Goal: Task Accomplishment & Management: Complete application form

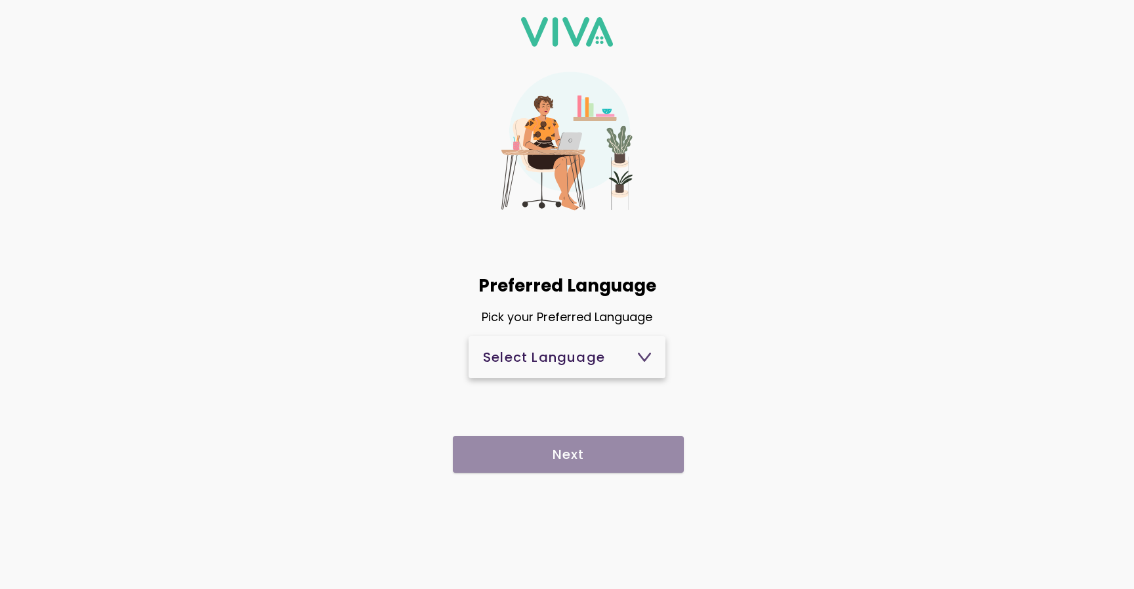
click at [595, 370] on span "Select Language" at bounding box center [567, 357] width 168 height 32
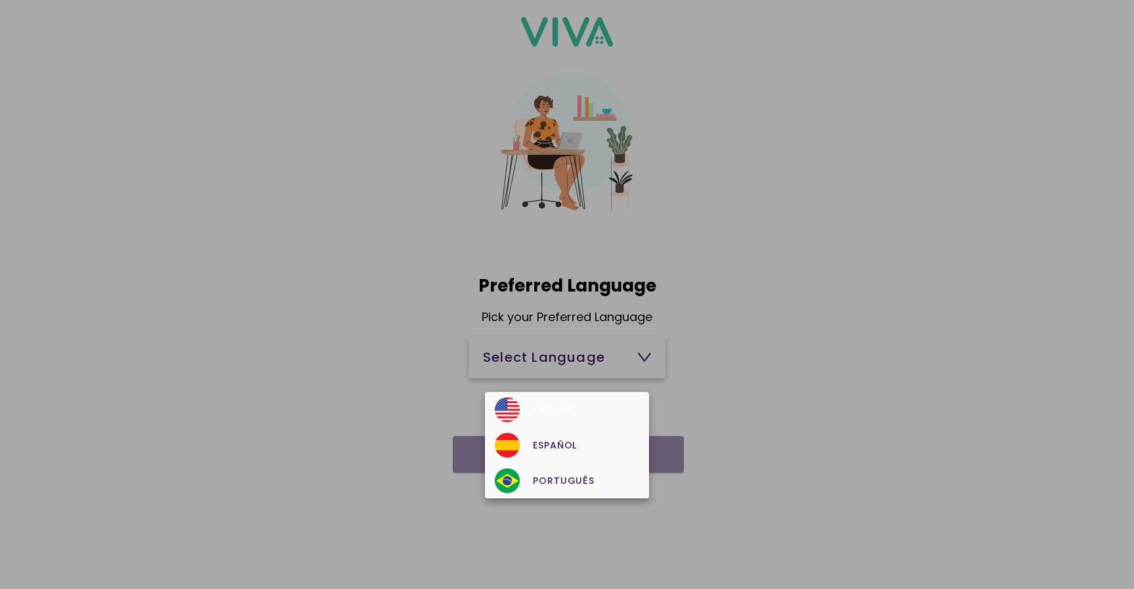
click at [582, 404] on div "English" at bounding box center [567, 409] width 144 height 25
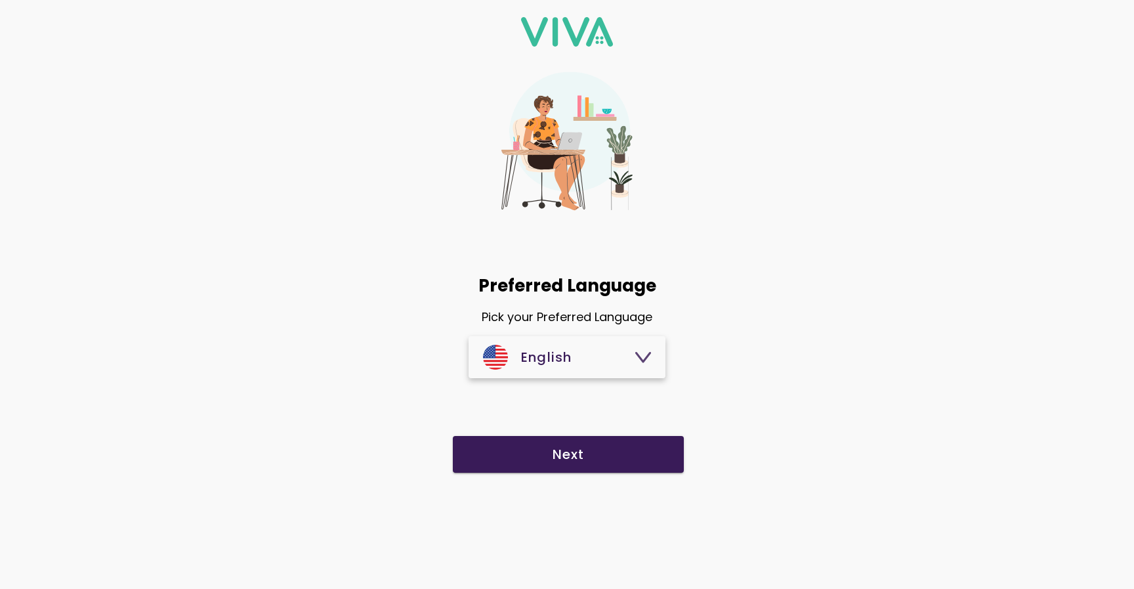
click at [607, 453] on span "Next" at bounding box center [568, 454] width 205 height 13
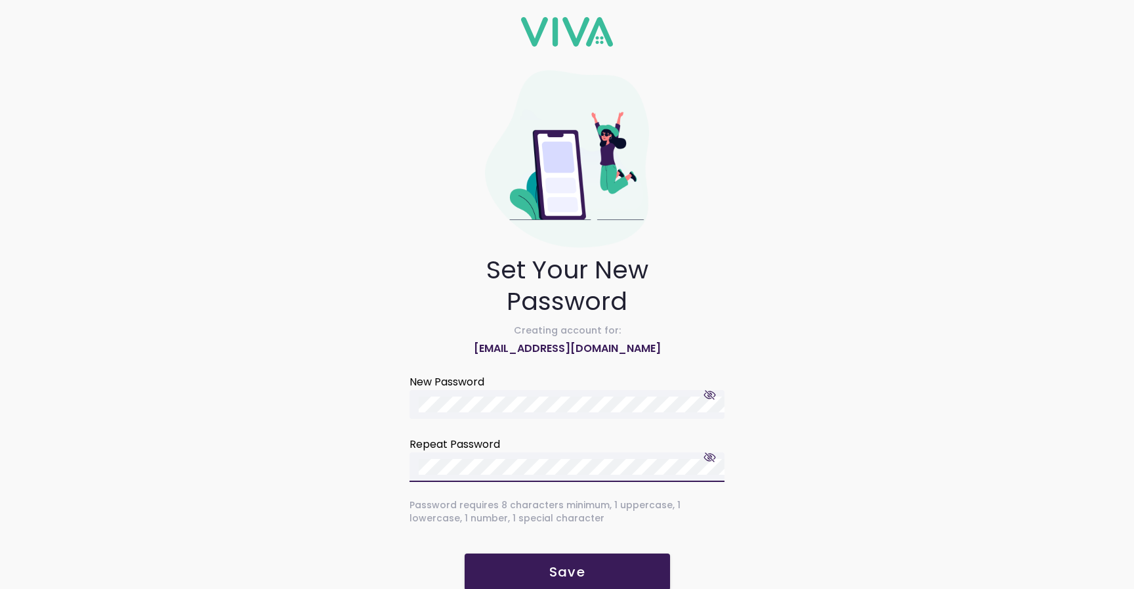
scroll to position [22, 0]
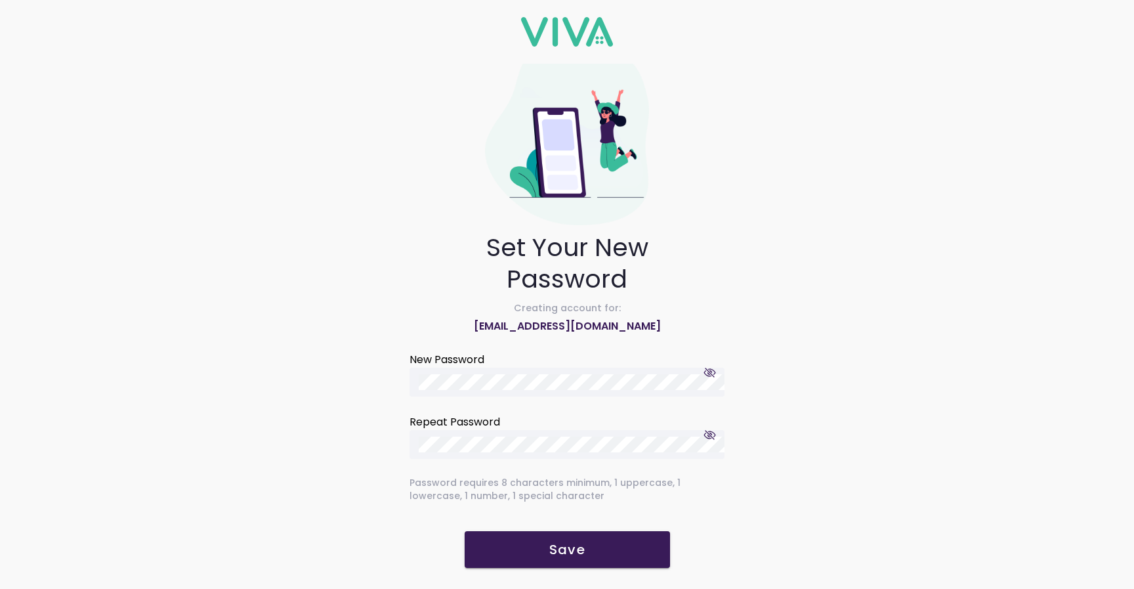
click at [0, 0] on slot "Save" at bounding box center [0, 0] width 0 height 0
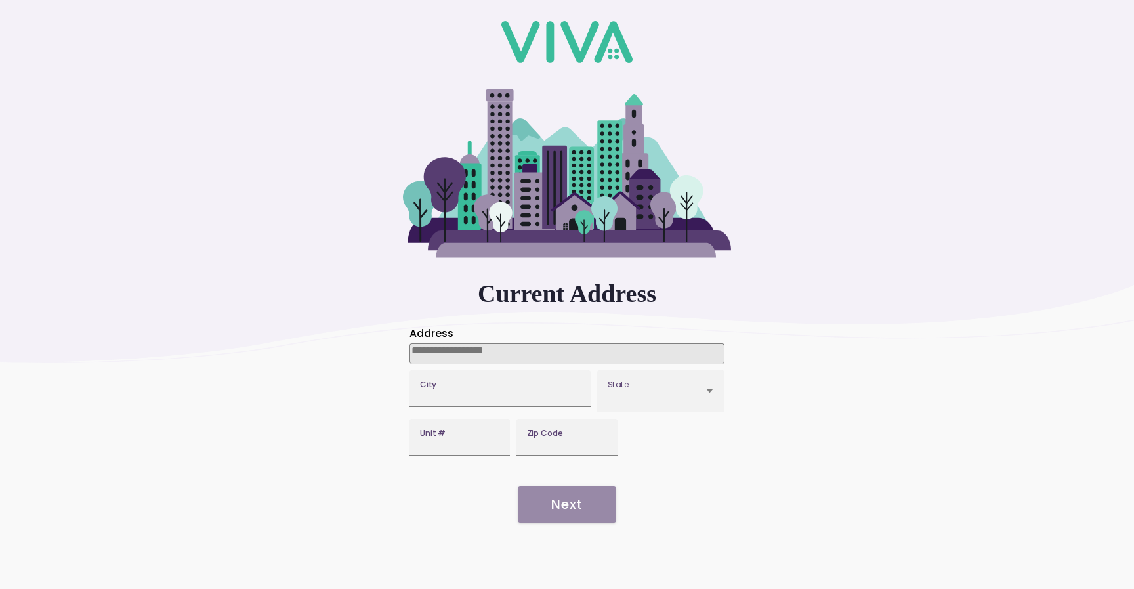
click at [498, 352] on input at bounding box center [567, 353] width 315 height 20
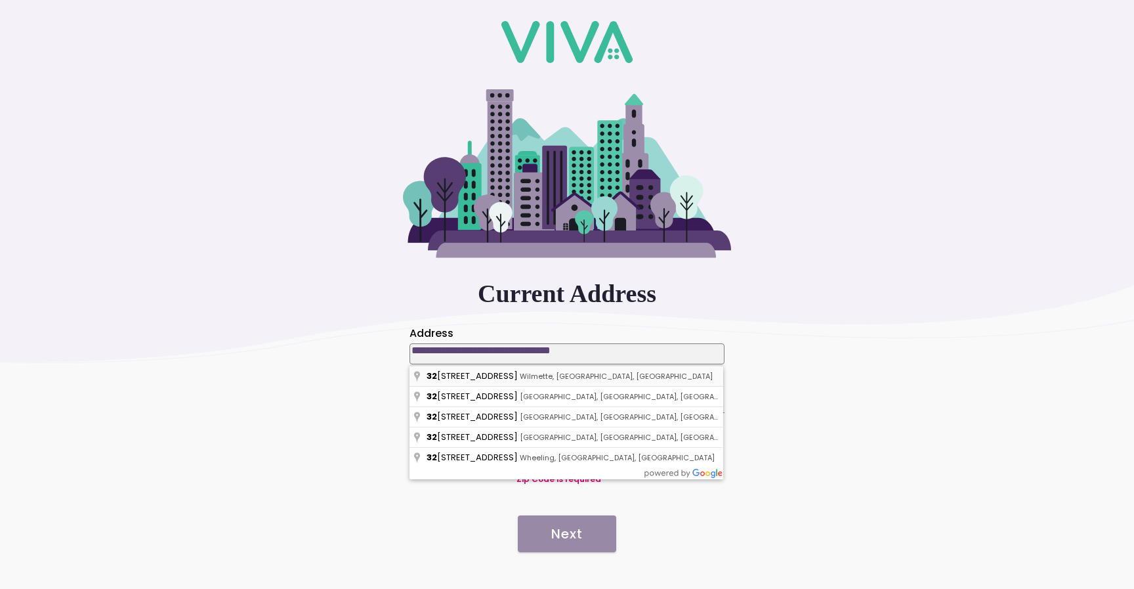
type input "**********"
type input "********"
type input "*****"
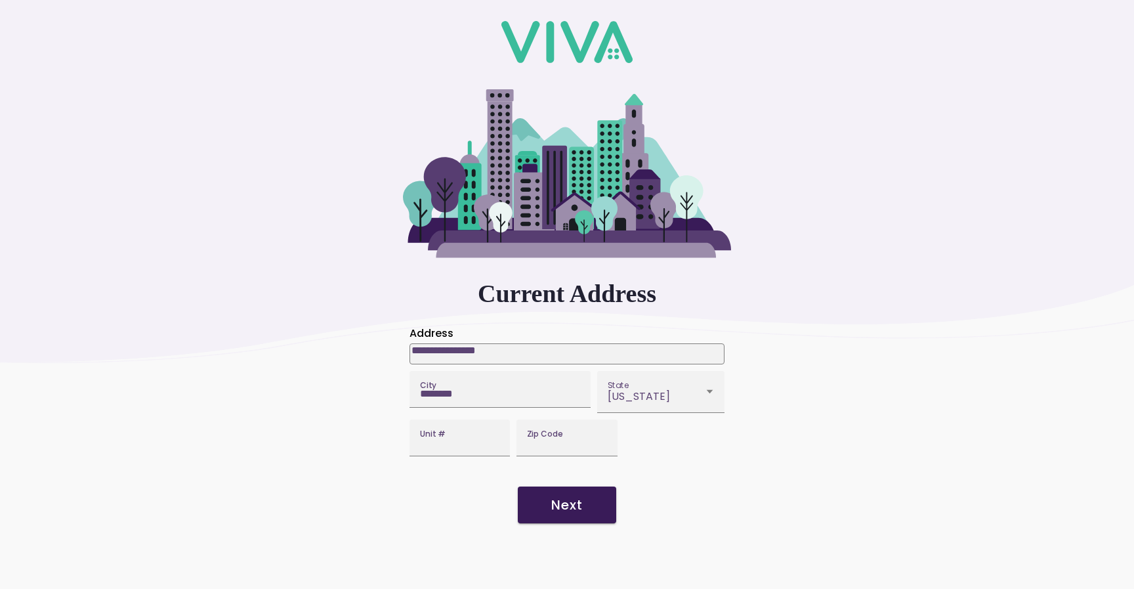
click at [0, 0] on slot "Next" at bounding box center [0, 0] width 0 height 0
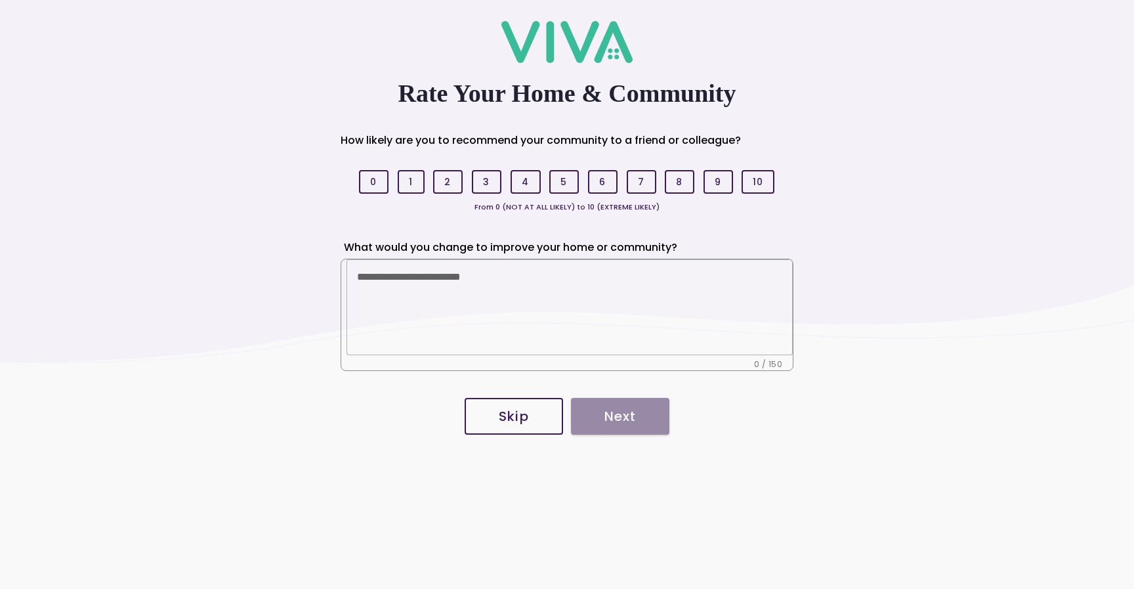
click at [522, 431] on button "Skip" at bounding box center [514, 416] width 98 height 37
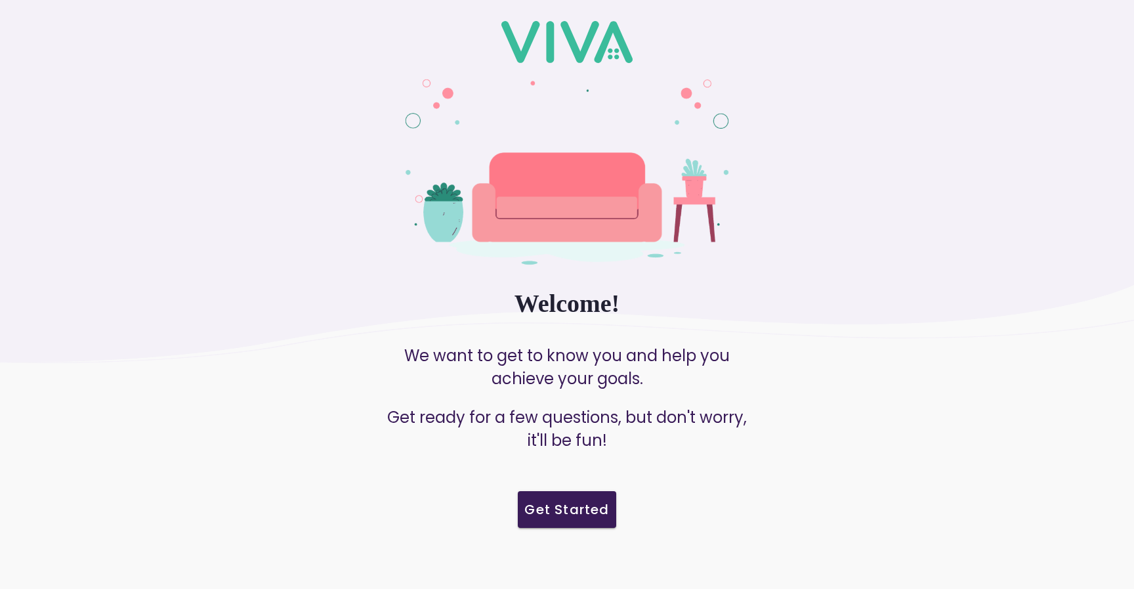
click at [0, 0] on slot "Get Started" at bounding box center [0, 0] width 0 height 0
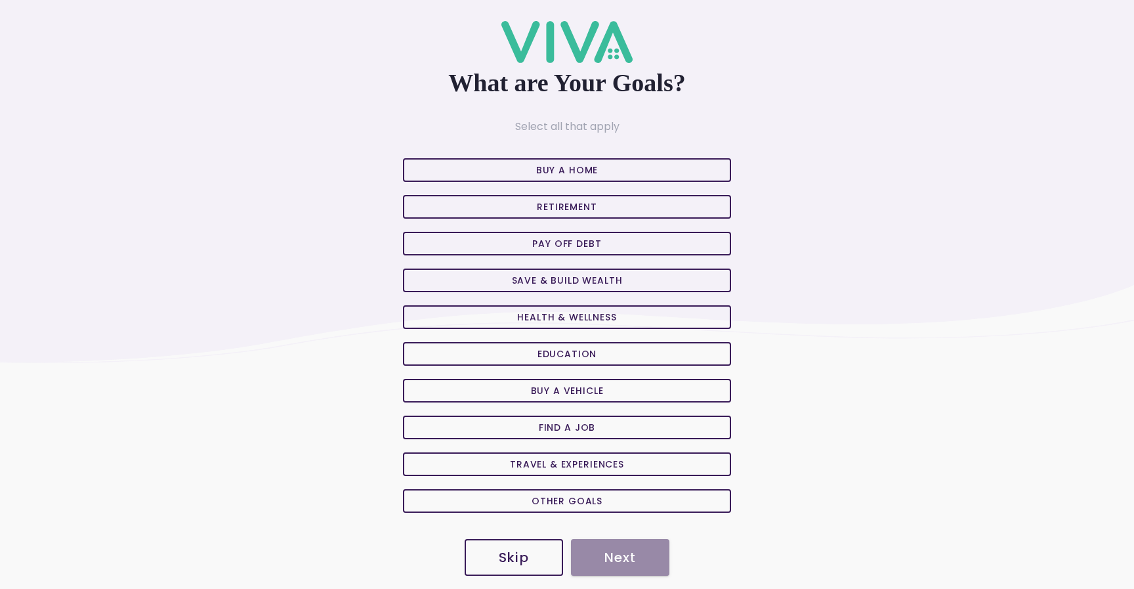
click at [0, 0] on slot "Skip" at bounding box center [0, 0] width 0 height 0
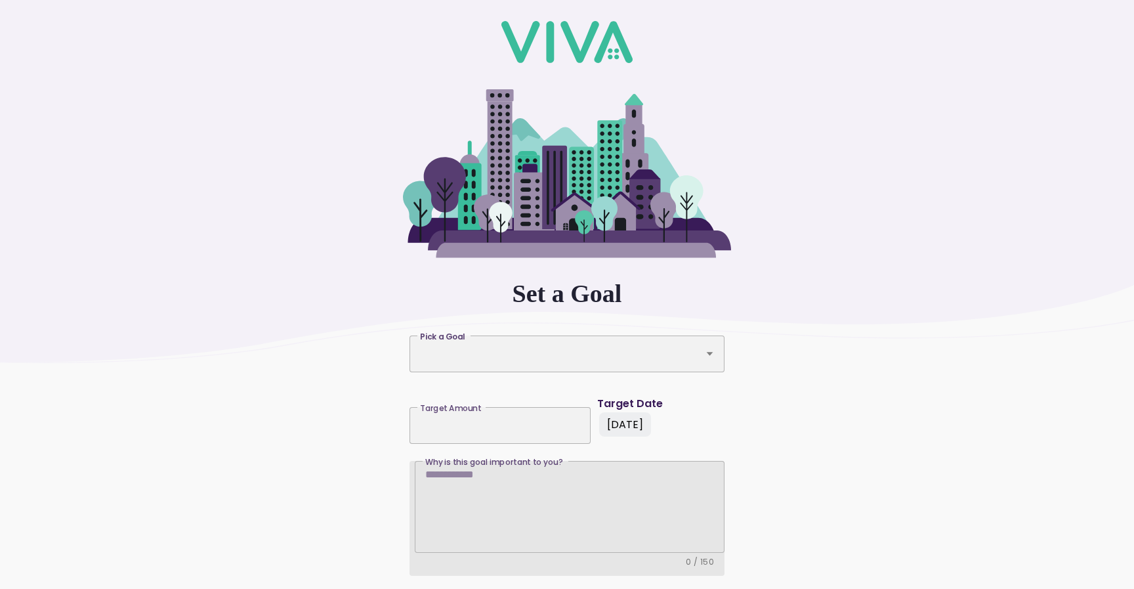
scroll to position [77, 0]
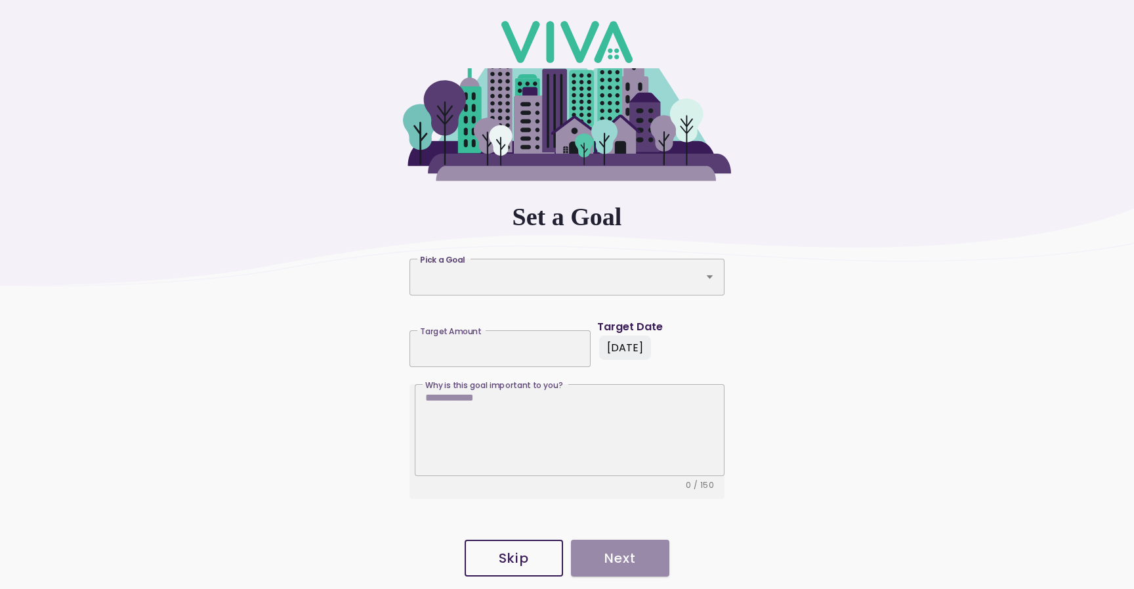
click at [510, 545] on button "Skip" at bounding box center [514, 557] width 98 height 37
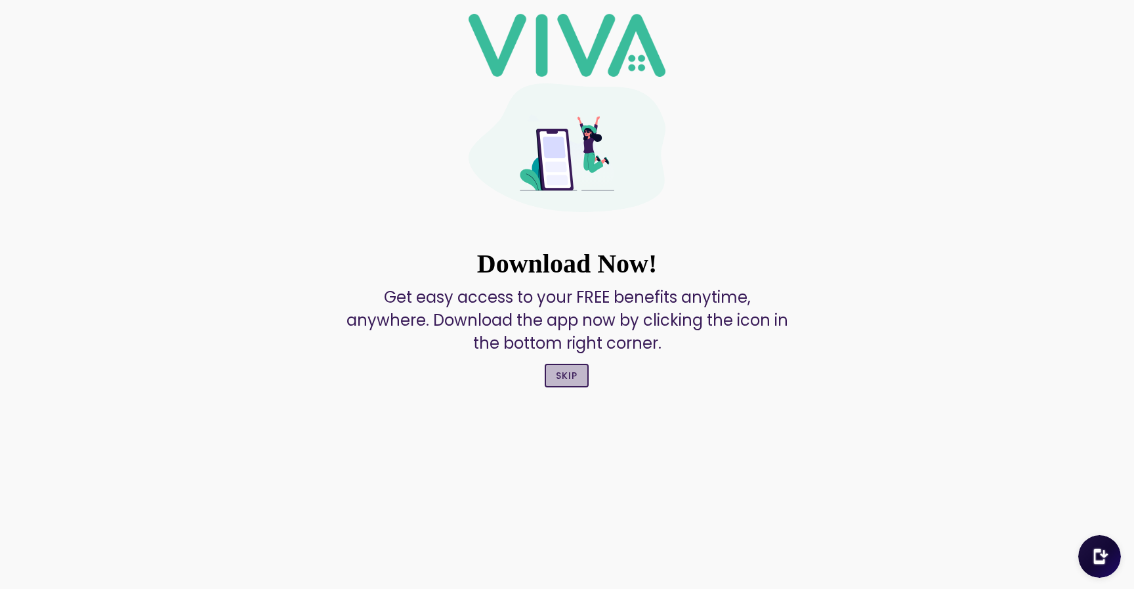
click at [0, 0] on slot "Skip" at bounding box center [0, 0] width 0 height 0
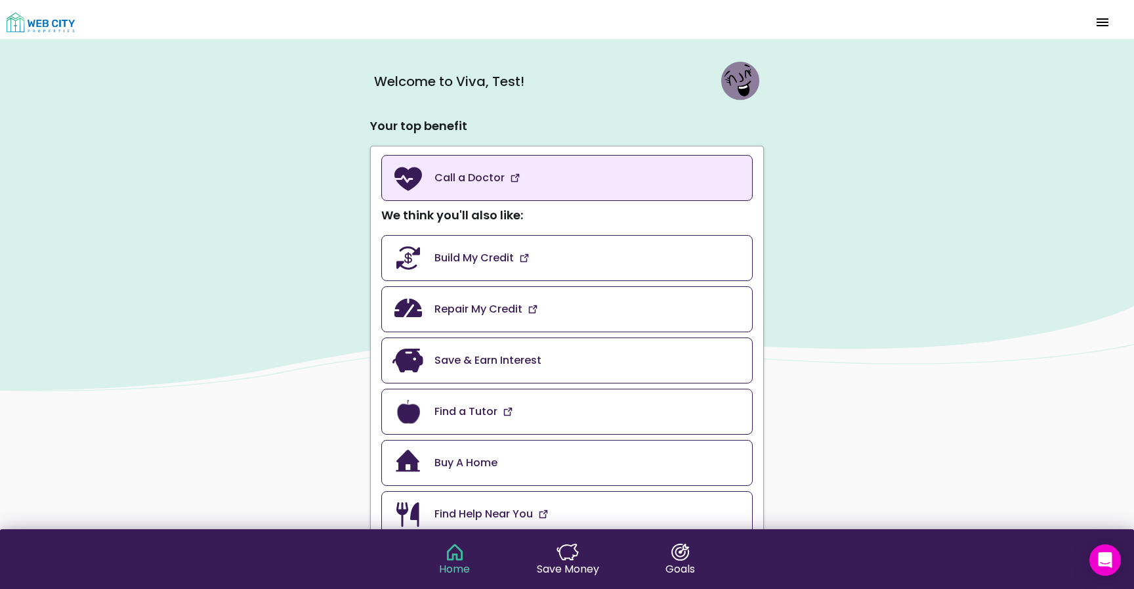
click at [531, 187] on link "Call a Doctor" at bounding box center [566, 178] width 371 height 46
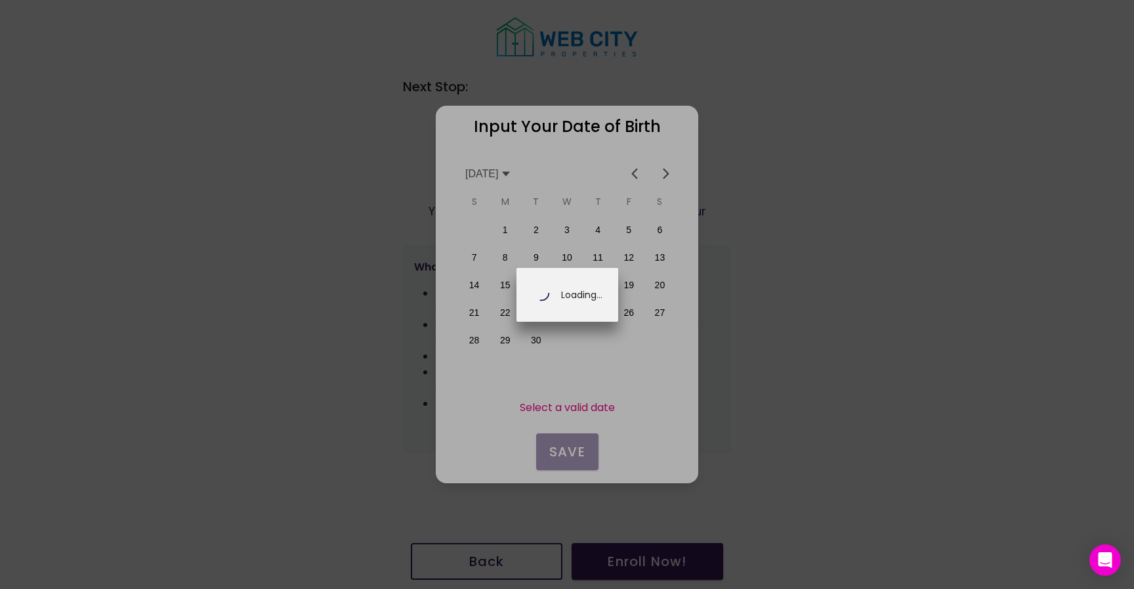
scroll to position [0, 230]
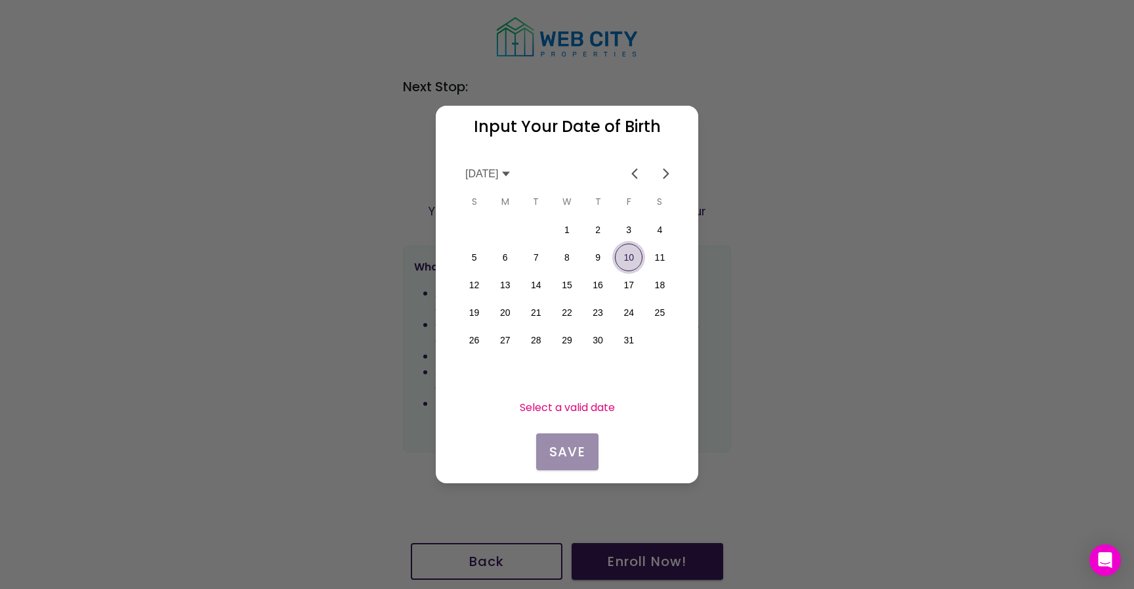
click at [632, 259] on button "10" at bounding box center [629, 257] width 28 height 28
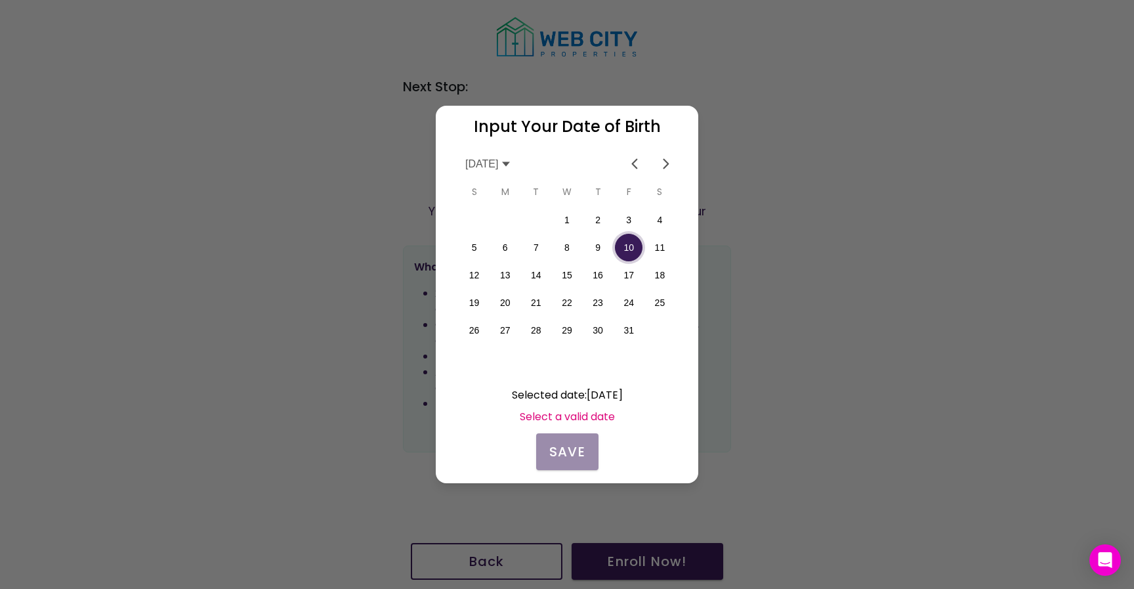
click at [511, 166] on icon at bounding box center [506, 164] width 11 height 11
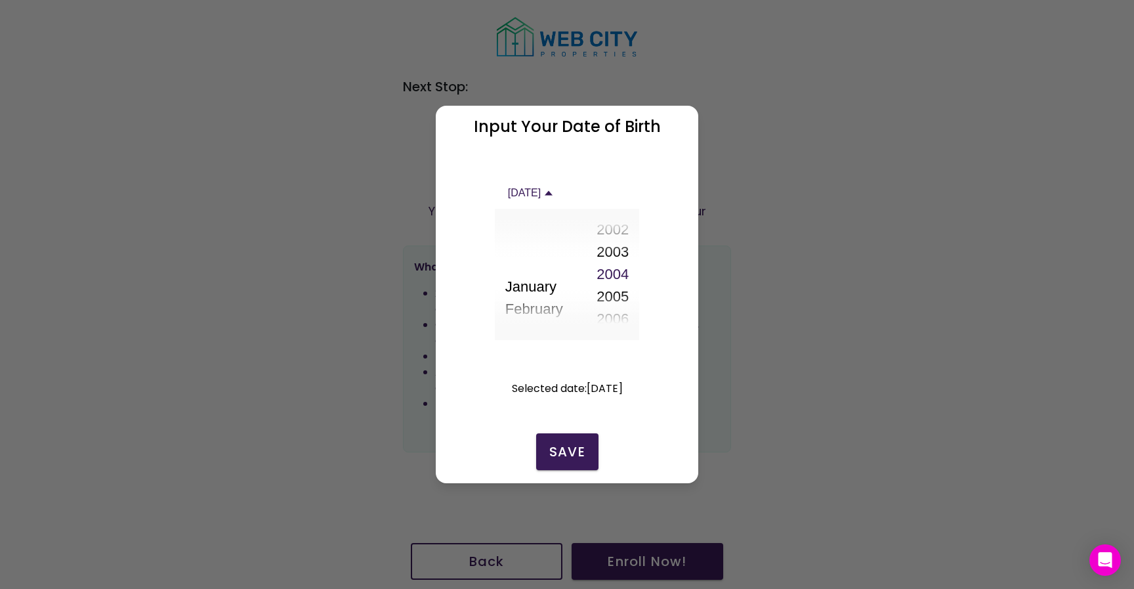
click at [616, 231] on button "2002" at bounding box center [613, 230] width 32 height 22
click at [0, 0] on slot "Save" at bounding box center [0, 0] width 0 height 0
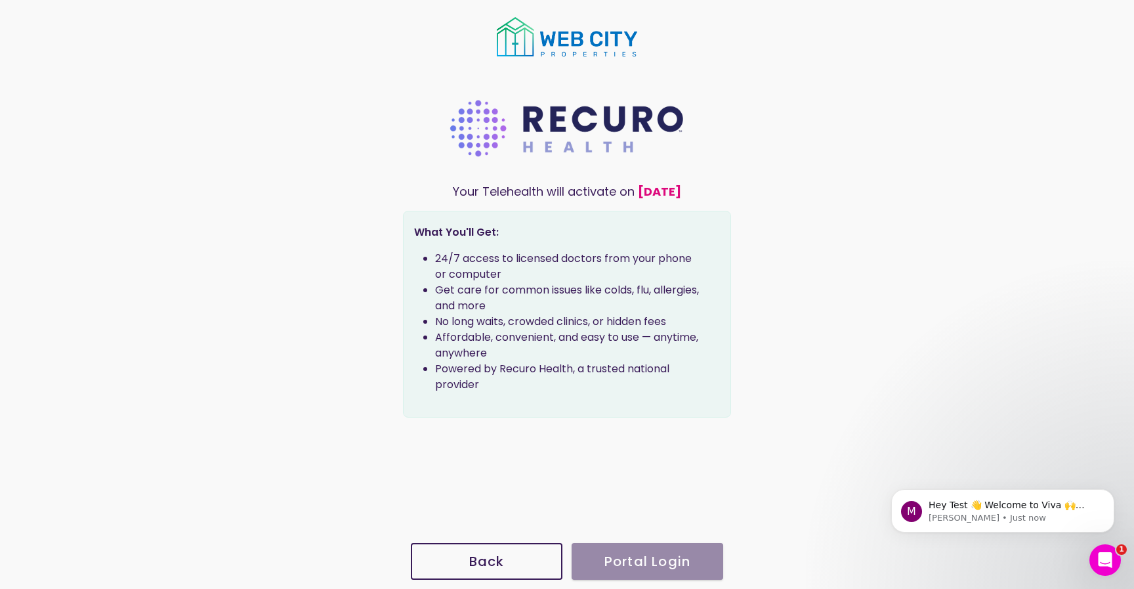
scroll to position [0, 0]
